Goal: Task Accomplishment & Management: Complete application form

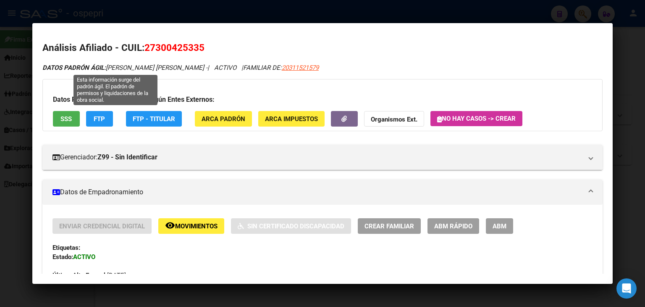
scroll to position [672, 0]
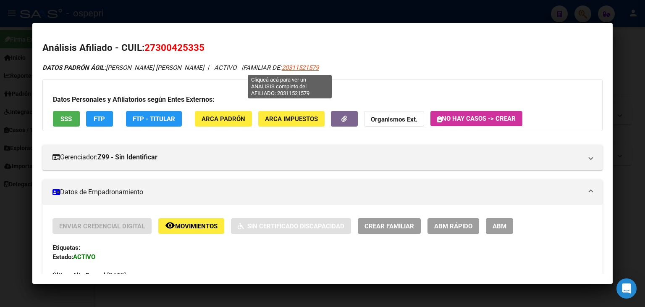
click at [284, 69] on span "20311521579" at bounding box center [300, 68] width 37 height 8
type textarea "20311521579"
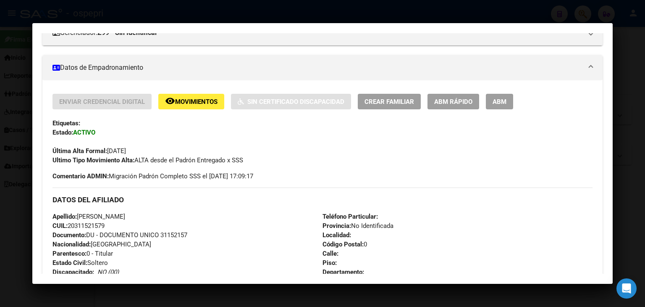
scroll to position [126, 0]
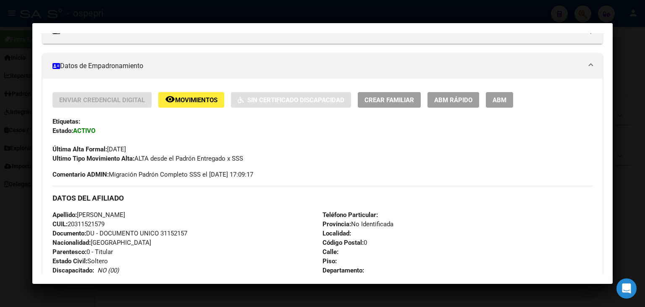
click at [494, 101] on span "ABM" at bounding box center [500, 100] width 14 height 8
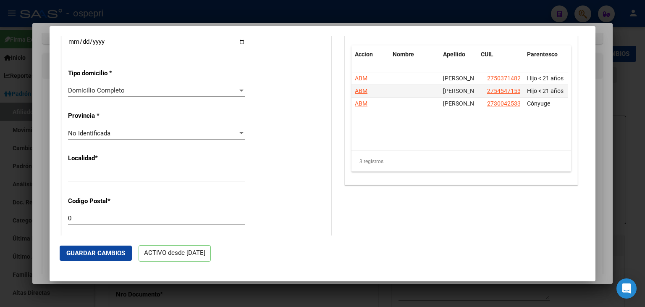
radio input "true"
type input "30-68521819-0"
drag, startPoint x: 506, startPoint y: 108, endPoint x: 537, endPoint y: 211, distance: 106.7
click at [538, 213] on div "Acciones Identificar Modificación Cambiar CUIL Cambiar Gerenciador Agregar Movi…" at bounding box center [461, 1] width 237 height 1159
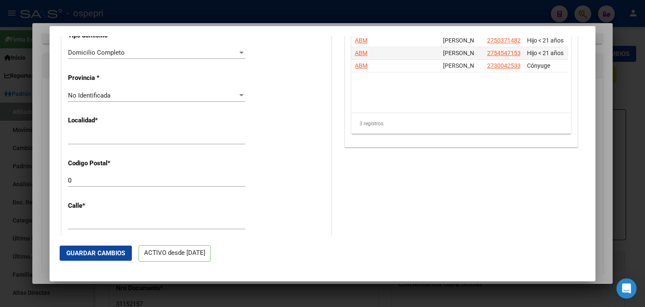
scroll to position [644, 0]
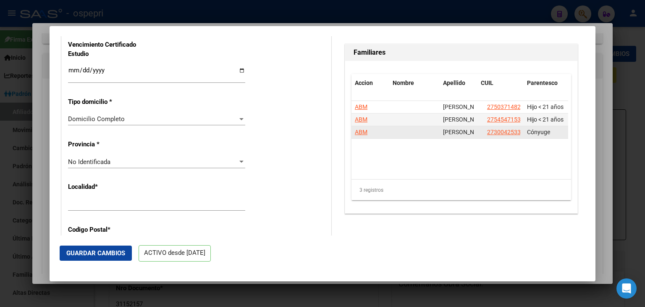
click at [357, 135] on span "ABM" at bounding box center [361, 132] width 13 height 7
click at [358, 135] on span "ABM" at bounding box center [361, 132] width 13 height 7
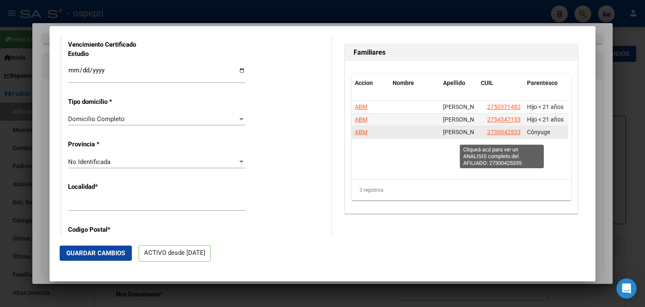
click at [496, 135] on span "27300425335" at bounding box center [505, 132] width 37 height 7
type textarea "27300425335"
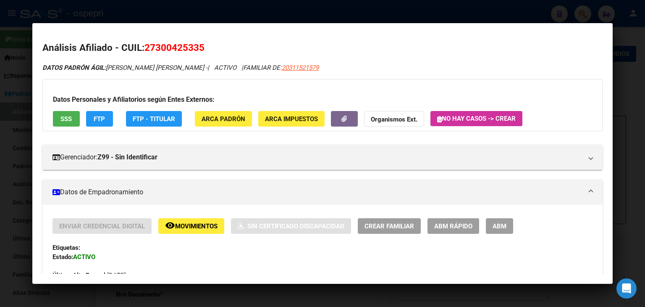
click at [500, 226] on span "ABM" at bounding box center [500, 226] width 14 height 8
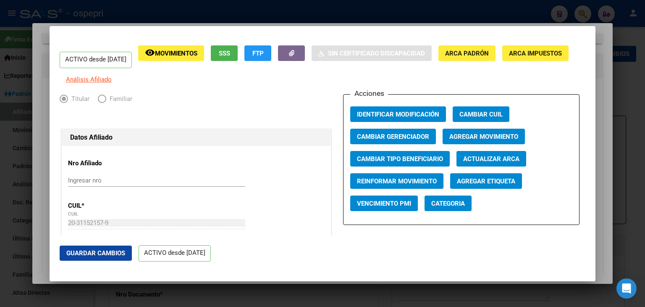
drag, startPoint x: 101, startPoint y: 105, endPoint x: 143, endPoint y: 76, distance: 51.2
click at [102, 103] on span "Elija una opción" at bounding box center [102, 99] width 8 height 8
click at [190, 53] on span "Movimientos" at bounding box center [176, 54] width 42 height 8
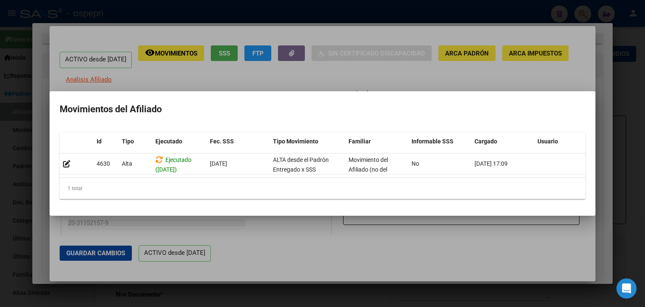
click at [298, 76] on div at bounding box center [322, 153] width 645 height 307
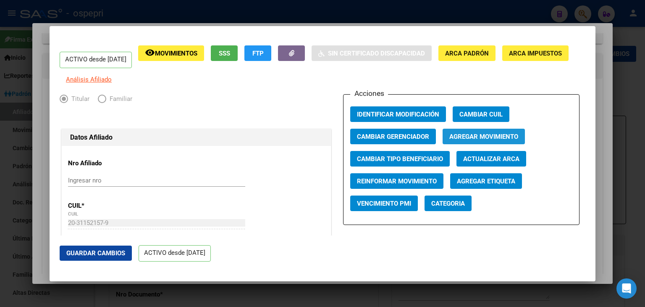
click at [457, 138] on span "Agregar Movimiento" at bounding box center [484, 137] width 69 height 8
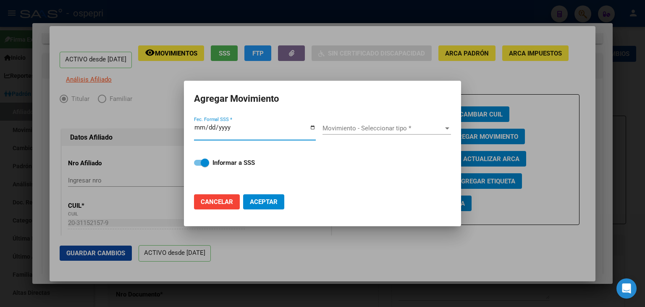
click at [440, 128] on span "Movimiento - Seleccionar tipo *" at bounding box center [383, 128] width 121 height 8
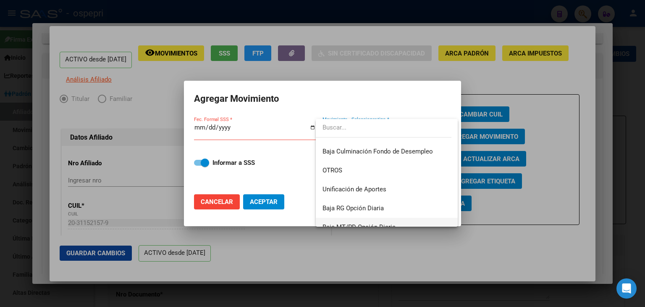
scroll to position [611, 0]
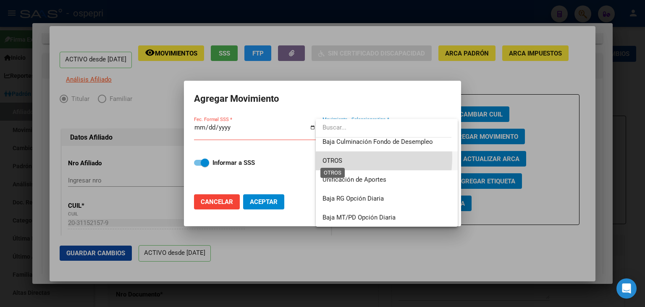
click at [335, 157] on span "OTROS" at bounding box center [333, 161] width 20 height 8
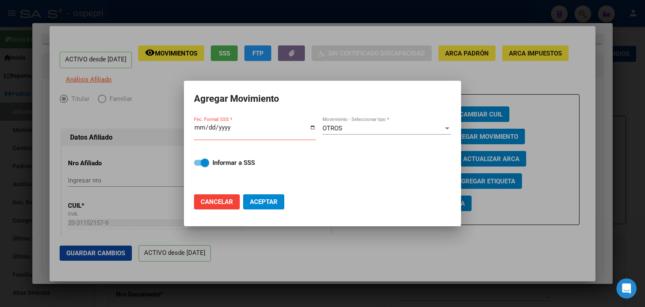
click at [477, 82] on div at bounding box center [322, 153] width 645 height 307
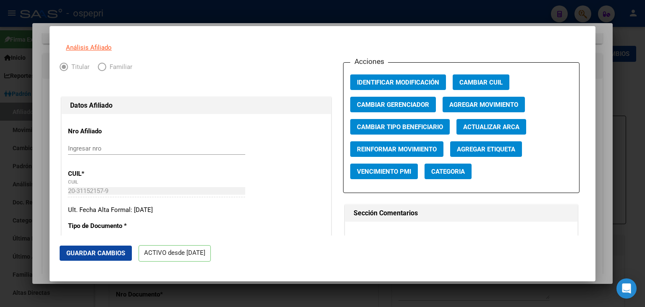
scroll to position [0, 0]
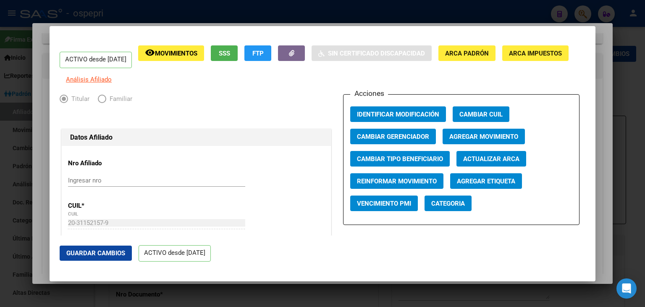
click at [292, 15] on div at bounding box center [322, 153] width 645 height 307
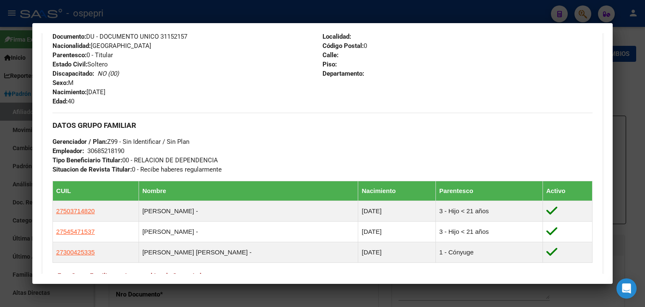
scroll to position [336, 0]
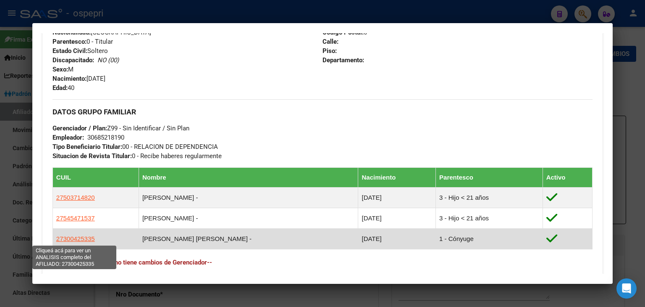
click at [73, 241] on span "27300425335" at bounding box center [75, 238] width 39 height 7
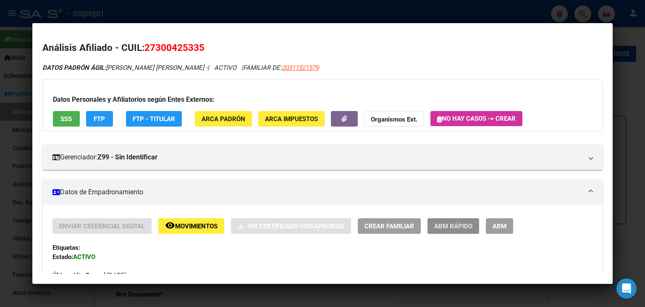
click at [445, 224] on span "ABM Rápido" at bounding box center [454, 226] width 38 height 8
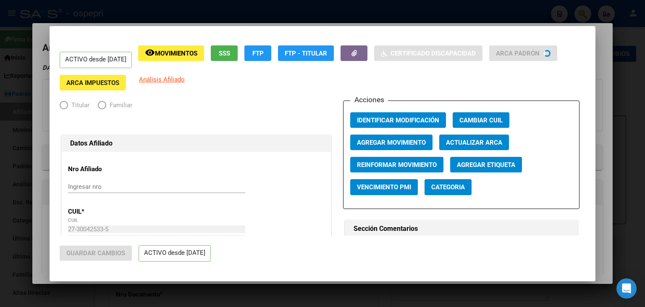
radio input "true"
type input "30-68521819-0"
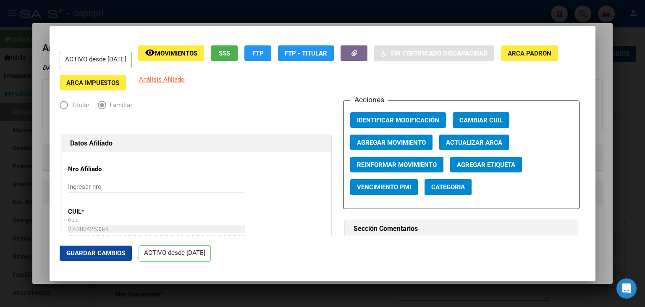
click at [432, 187] on span "Categoria" at bounding box center [449, 188] width 34 height 8
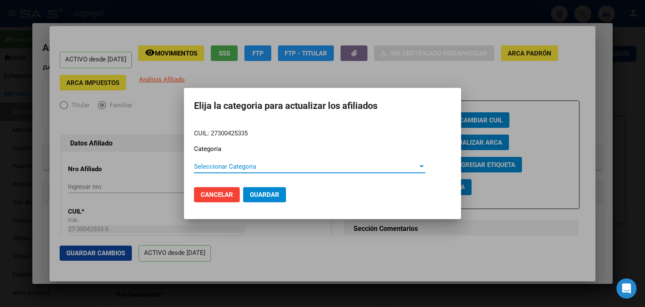
click at [372, 166] on span "Seleccionar Categoria" at bounding box center [306, 167] width 224 height 8
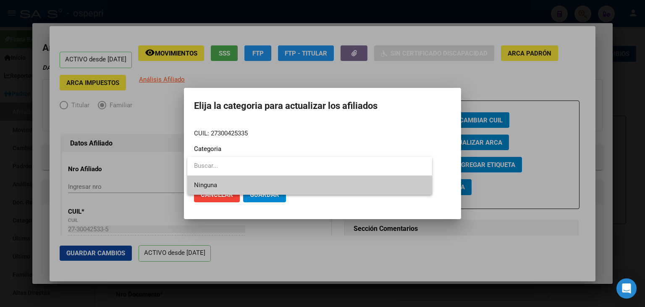
click at [358, 143] on div at bounding box center [322, 153] width 645 height 307
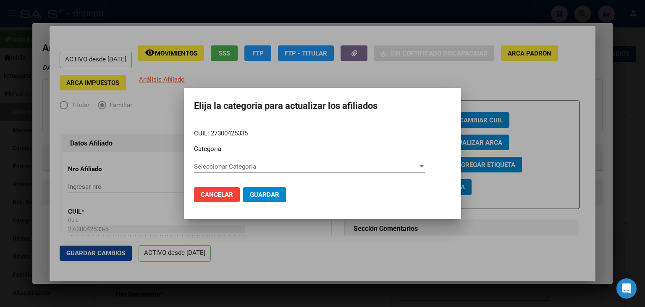
click at [445, 70] on div at bounding box center [322, 153] width 645 height 307
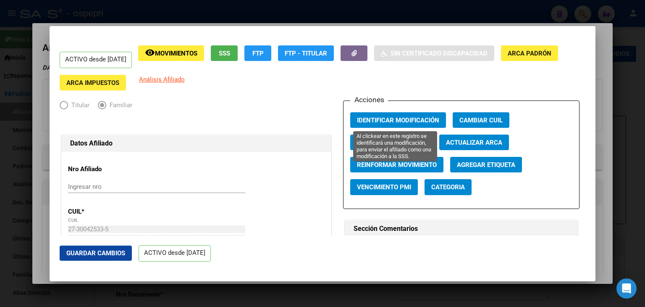
click at [408, 121] on span "Identificar Modificación" at bounding box center [398, 120] width 82 height 8
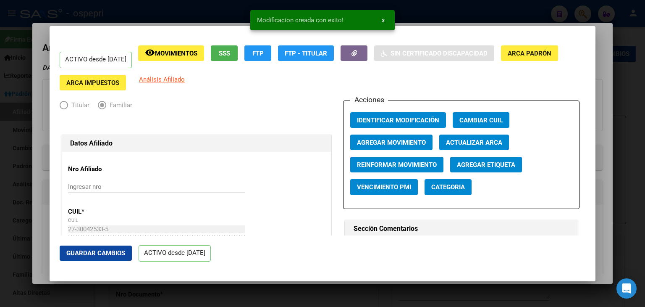
click at [380, 142] on span "Agregar Movimiento" at bounding box center [391, 143] width 69 height 8
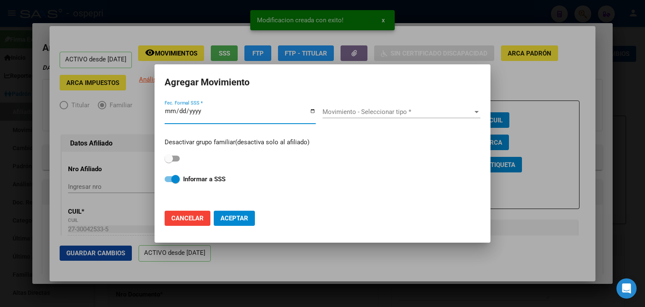
click at [406, 111] on span "Movimiento - Seleccionar tipo *" at bounding box center [398, 112] width 150 height 8
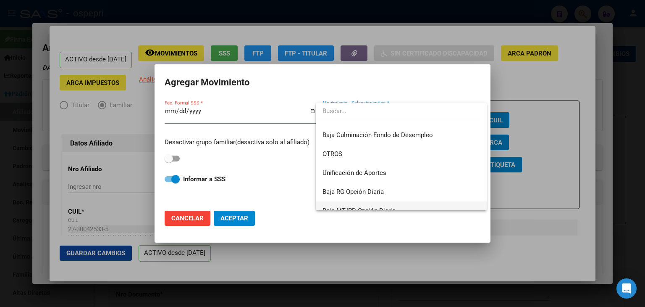
scroll to position [611, 0]
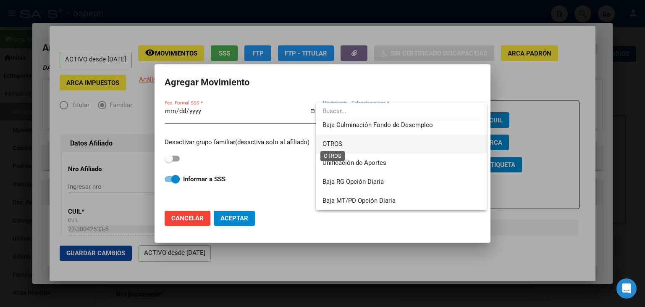
click at [335, 143] on span "OTROS" at bounding box center [333, 144] width 20 height 8
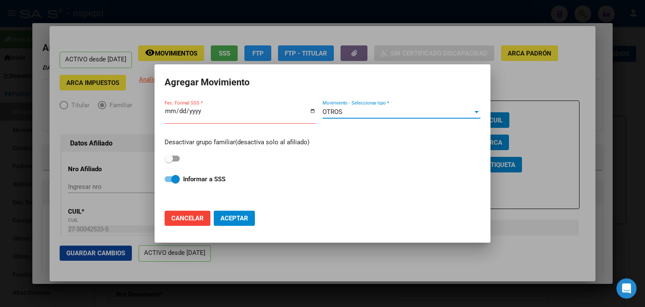
click at [427, 109] on div "OTROS" at bounding box center [398, 112] width 150 height 8
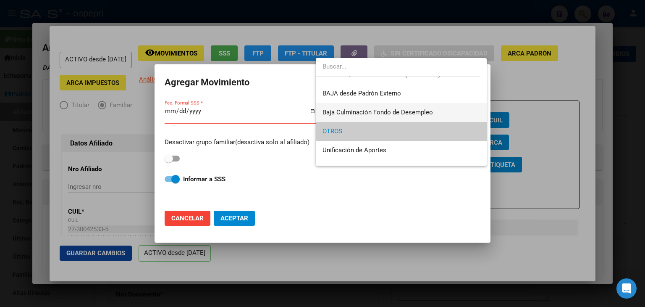
scroll to position [588, 0]
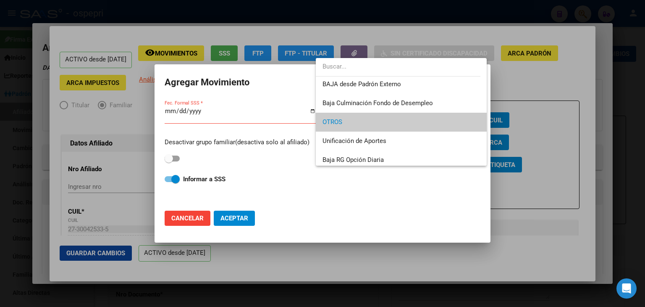
click at [392, 123] on span "OTROS" at bounding box center [402, 122] width 158 height 19
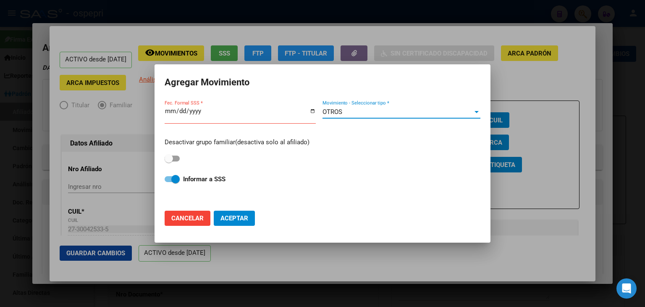
click at [176, 157] on span at bounding box center [172, 158] width 15 height 6
click at [169, 161] on input "checkbox" at bounding box center [169, 161] width 0 height 0
checkbox input "true"
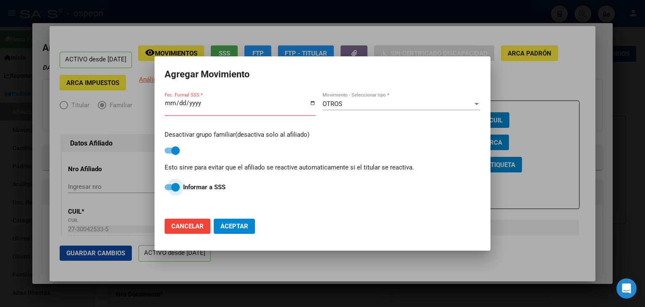
click at [177, 187] on span at bounding box center [175, 187] width 8 height 8
click at [169, 190] on input "Informar a SSS" at bounding box center [169, 190] width 0 height 0
click at [174, 184] on span at bounding box center [172, 187] width 15 height 6
click at [169, 190] on input "Informar a SSS" at bounding box center [169, 190] width 0 height 0
checkbox input "true"
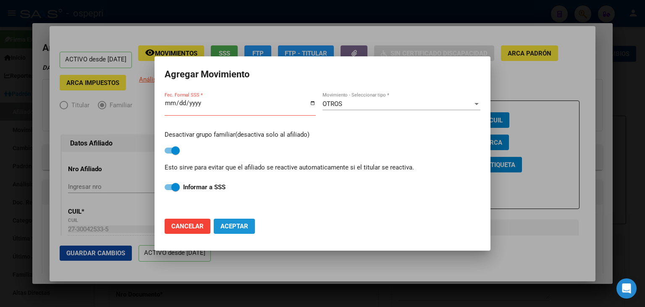
click at [244, 225] on span "Aceptar" at bounding box center [235, 226] width 28 height 8
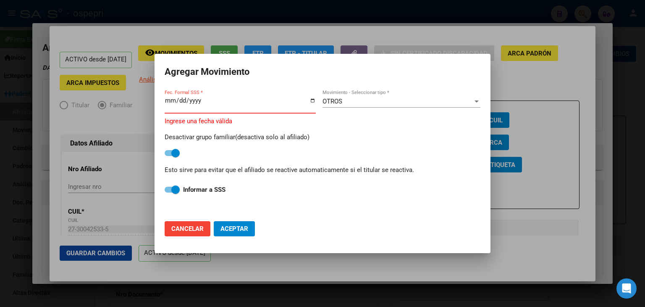
click at [314, 101] on input "Fec. Formal SSS *" at bounding box center [240, 103] width 151 height 13
type input "[DATE]"
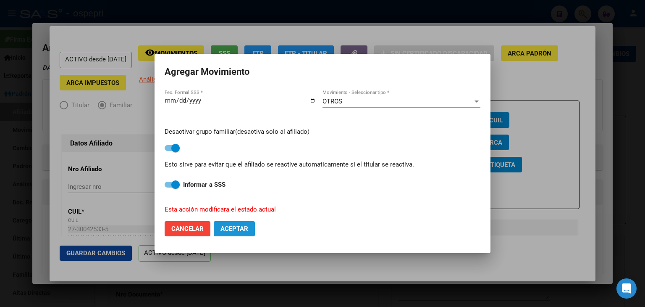
click at [230, 229] on span "Aceptar" at bounding box center [235, 229] width 28 height 8
checkbox input "false"
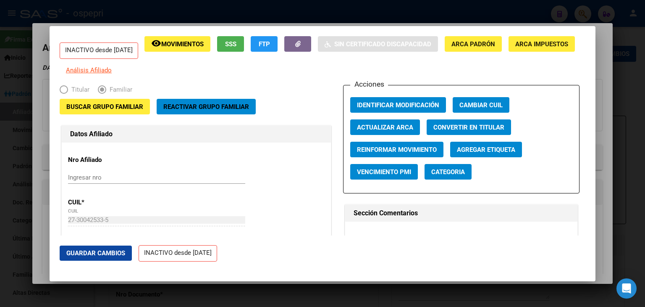
scroll to position [0, 0]
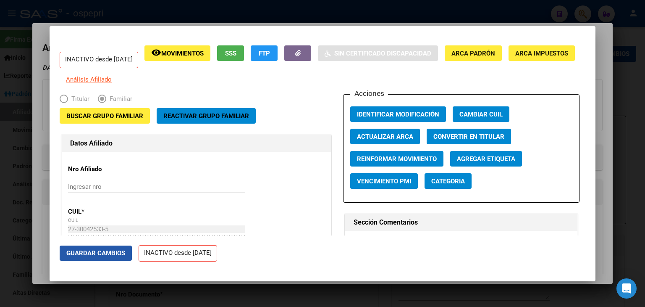
click at [97, 253] on span "Guardar Cambios" at bounding box center [95, 253] width 59 height 8
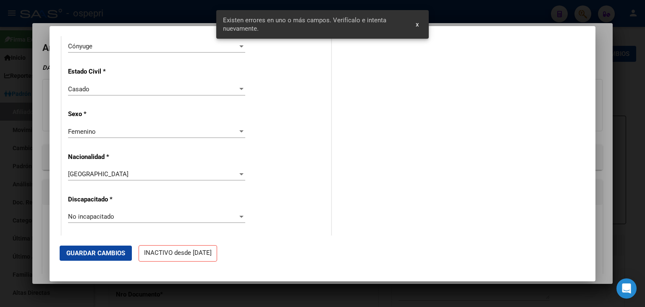
scroll to position [336, 0]
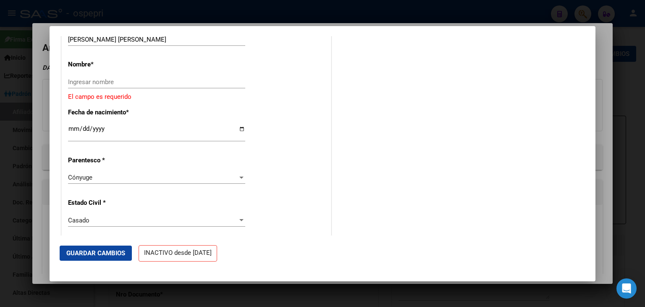
click at [106, 86] on input "Ingresar nombre" at bounding box center [156, 82] width 177 height 8
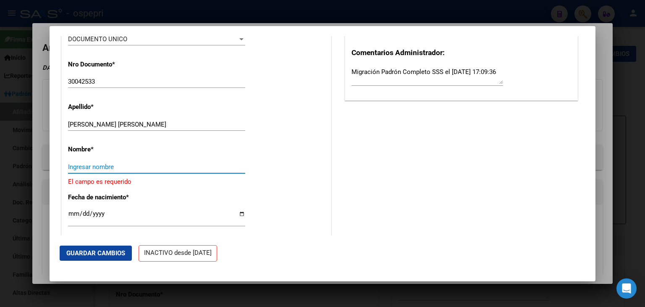
scroll to position [294, 0]
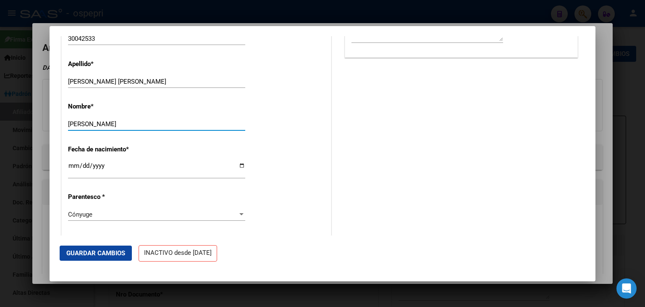
type input "[PERSON_NAME]"
click at [93, 256] on span "Guardar Cambios" at bounding box center [95, 253] width 59 height 8
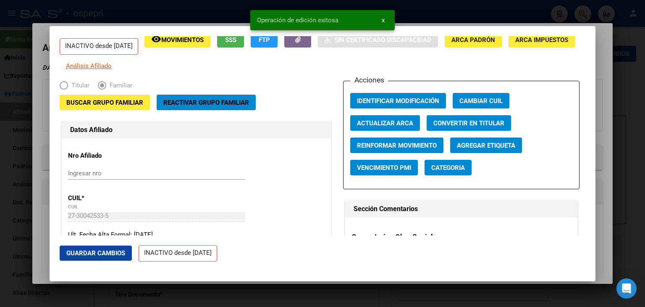
scroll to position [0, 0]
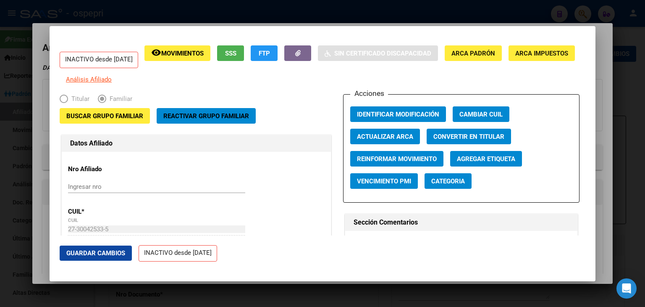
click at [63, 103] on span "Elija una opción" at bounding box center [64, 99] width 8 height 8
click at [477, 140] on span "Convertir en Titular" at bounding box center [469, 137] width 71 height 8
radio input "true"
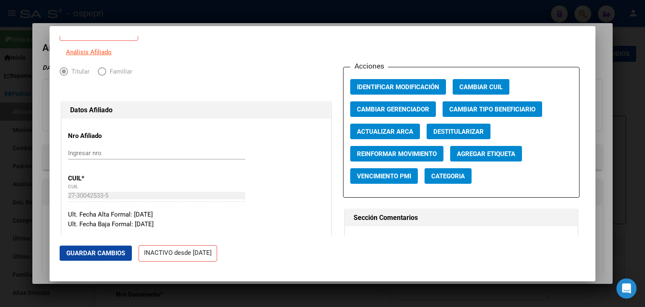
scroll to position [42, 0]
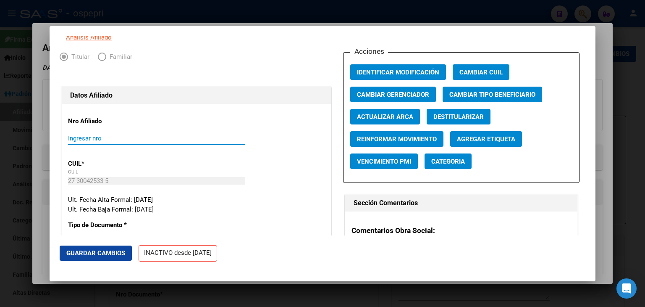
click at [114, 142] on input "Ingresar nro" at bounding box center [156, 138] width 177 height 8
paste input "27300425335"
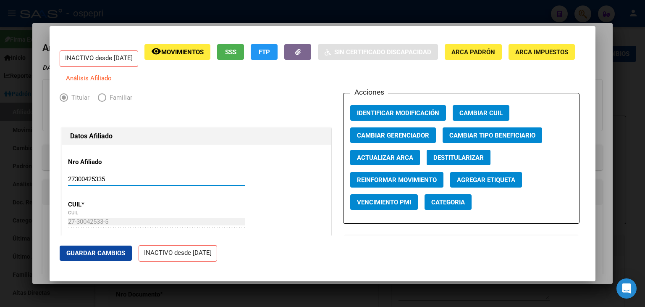
scroll to position [0, 0]
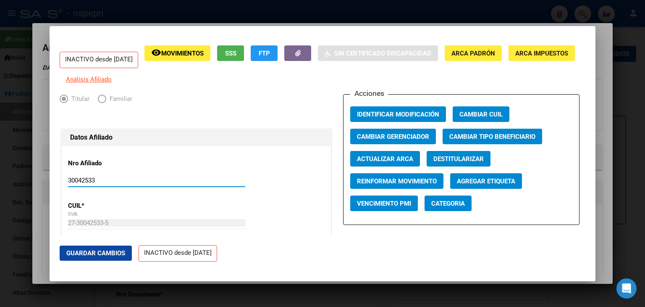
type input "30042533"
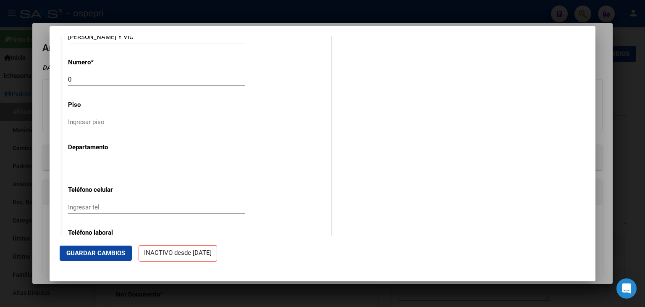
scroll to position [1074, 0]
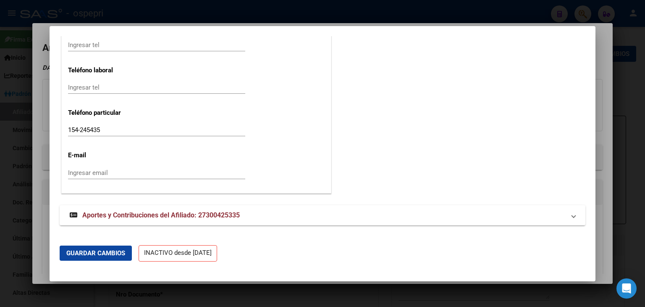
click at [106, 250] on span "Guardar Cambios" at bounding box center [95, 253] width 59 height 8
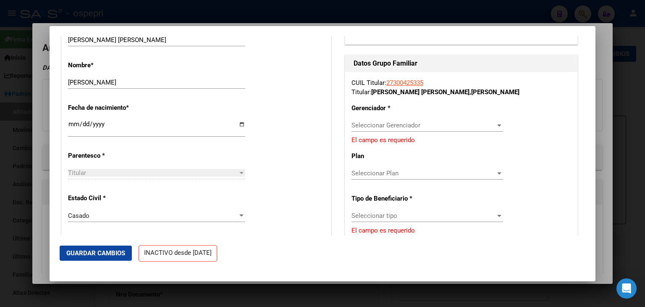
scroll to position [378, 0]
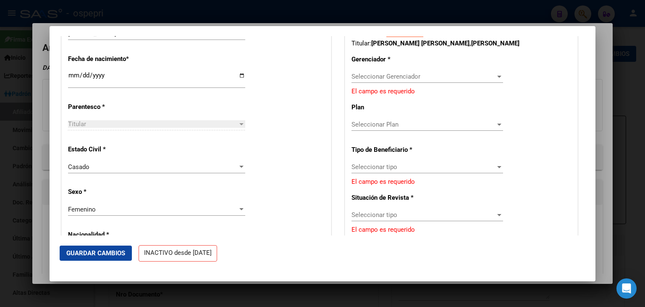
click at [451, 80] on span "Seleccionar Gerenciador" at bounding box center [424, 77] width 144 height 8
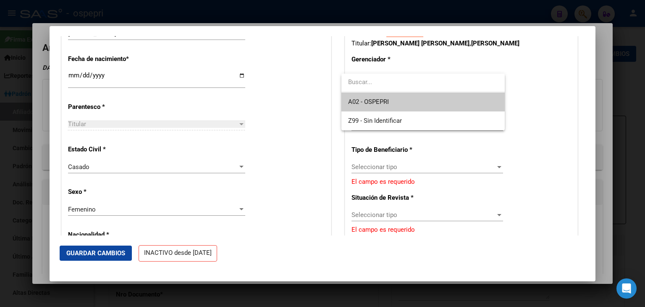
click at [391, 106] on span "A02 - OSPEPRI" at bounding box center [423, 101] width 150 height 19
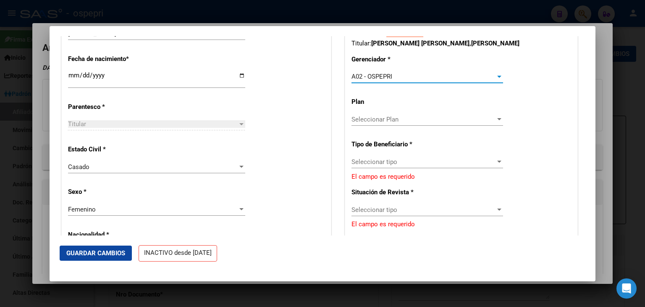
click at [424, 166] on span "Seleccionar tipo" at bounding box center [424, 162] width 144 height 8
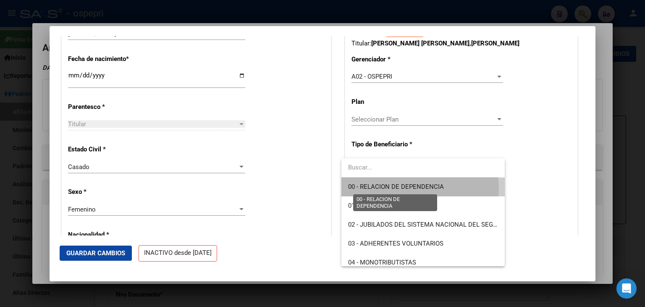
click at [419, 189] on span "00 - RELACION DE DEPENDENCIA" at bounding box center [396, 187] width 96 height 8
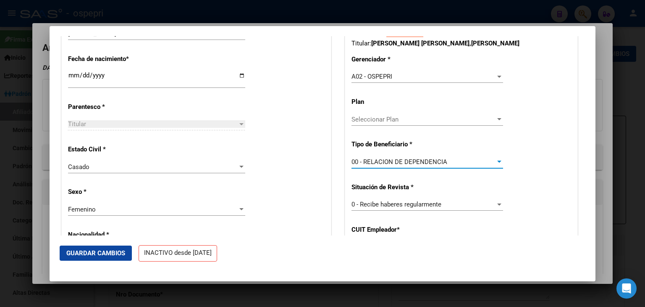
type input "30-69354380-7"
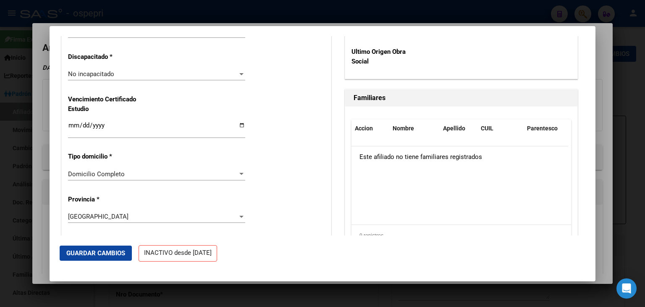
scroll to position [630, 0]
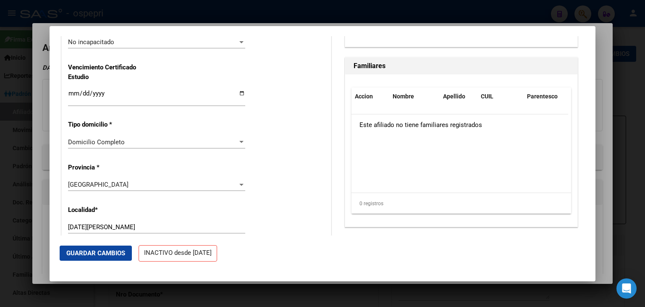
click at [105, 253] on span "Guardar Cambios" at bounding box center [95, 253] width 59 height 8
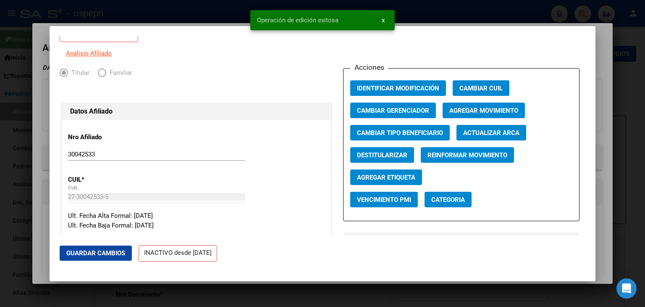
scroll to position [0, 0]
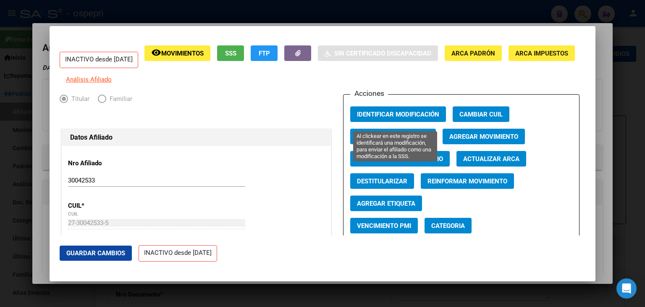
click at [405, 118] on span "Identificar Modificación" at bounding box center [398, 115] width 82 height 8
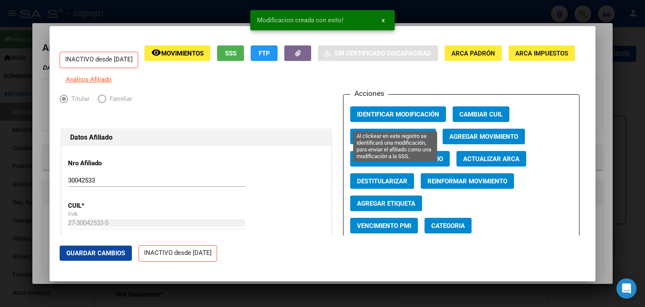
scroll to position [42, 0]
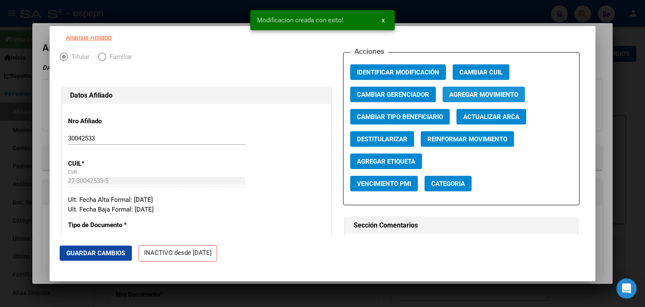
click at [493, 96] on span "Agregar Movimiento" at bounding box center [484, 95] width 69 height 8
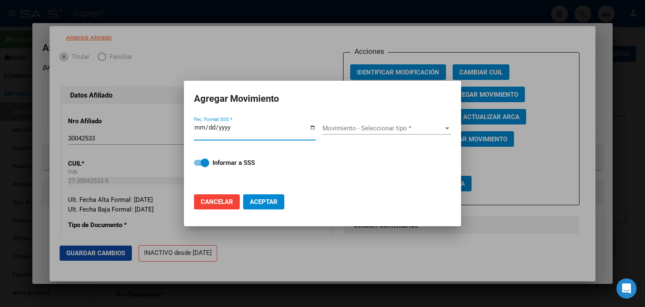
click at [383, 130] on span "Movimiento - Seleccionar tipo *" at bounding box center [383, 128] width 121 height 8
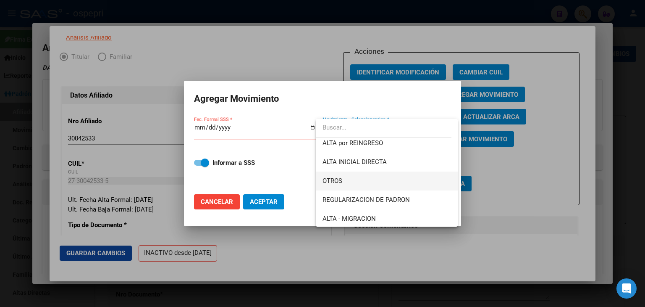
click at [352, 182] on span "OTROS" at bounding box center [387, 180] width 129 height 19
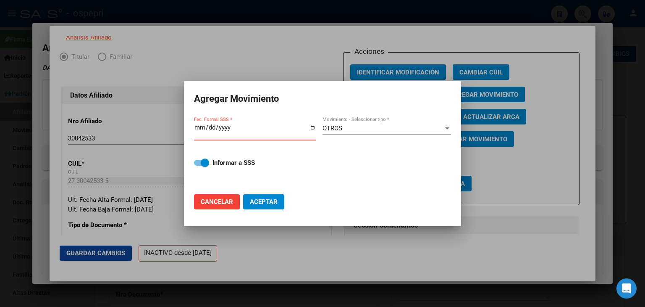
click at [313, 126] on input "Fec. Formal SSS *" at bounding box center [255, 130] width 122 height 13
type input "[DATE]"
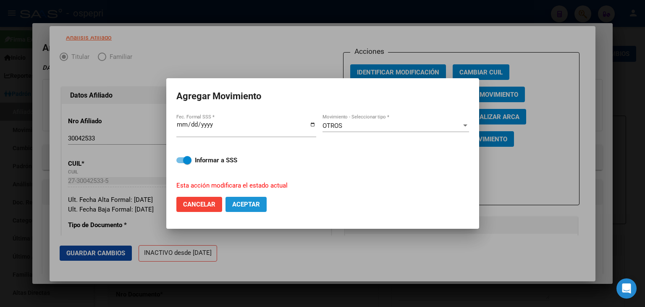
click at [256, 207] on span "Aceptar" at bounding box center [246, 204] width 28 height 8
checkbox input "false"
